Goal: Task Accomplishment & Management: Complete application form

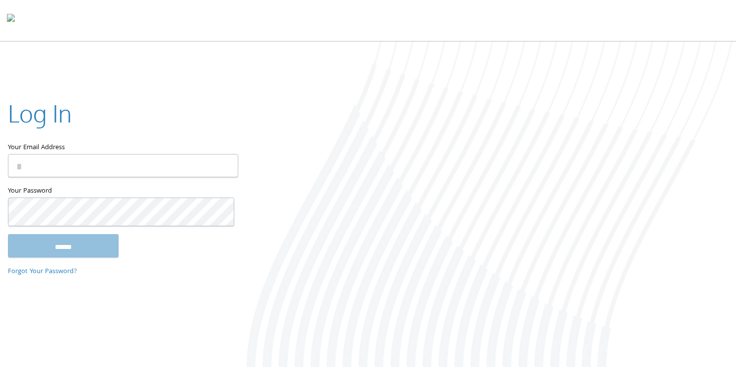
type input "**********"
click at [90, 258] on input "******" at bounding box center [63, 246] width 111 height 24
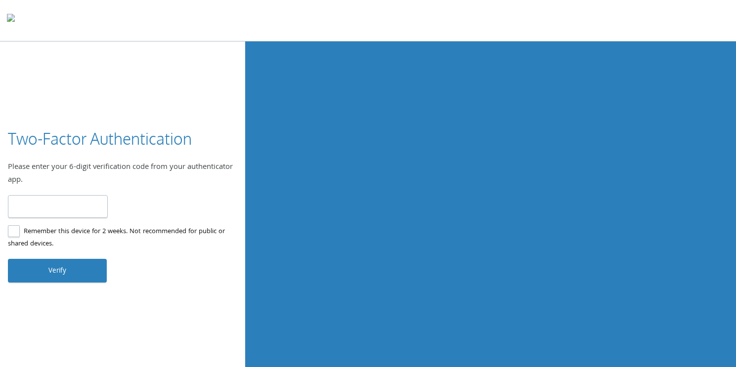
type input "******"
